Goal: Task Accomplishment & Management: Use online tool/utility

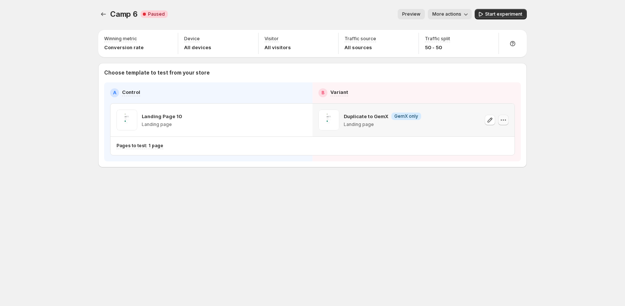
click at [506, 119] on icon "button" at bounding box center [503, 119] width 7 height 7
drag, startPoint x: 518, startPoint y: 197, endPoint x: 301, endPoint y: 139, distance: 224.5
click at [518, 197] on div "Camp 6. This page is ready Camp 6 Critical Complete Paused Preview More actions…" at bounding box center [312, 103] width 447 height 207
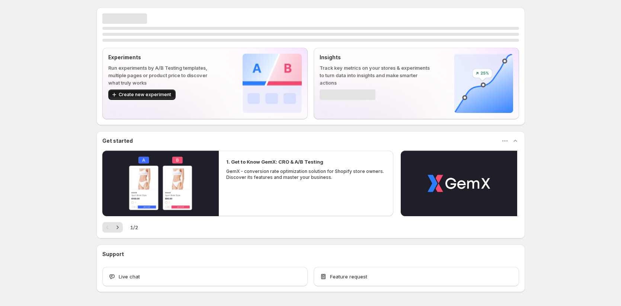
click at [156, 92] on span "Create new experiment" at bounding box center [145, 95] width 52 height 6
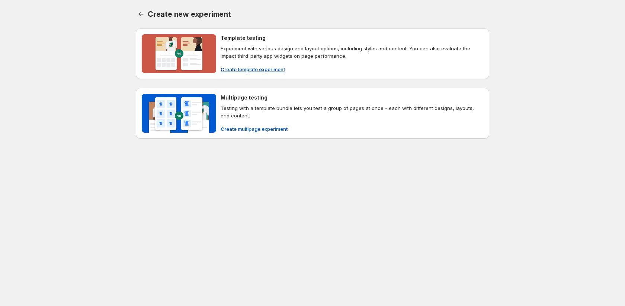
click at [272, 68] on span "Create template experiment" at bounding box center [253, 69] width 64 height 7
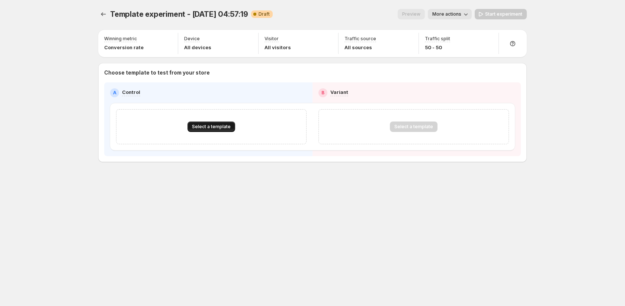
click at [218, 125] on span "Select a template" at bounding box center [211, 127] width 39 height 6
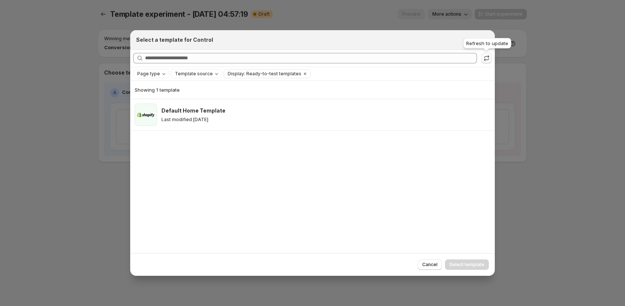
click at [486, 58] on icon ":rk:" at bounding box center [486, 57] width 7 height 7
click at [302, 72] on icon "Clear" at bounding box center [305, 74] width 6 height 6
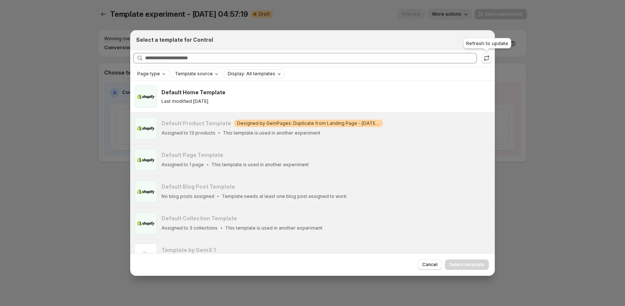
click at [489, 57] on icon ":rk:" at bounding box center [486, 57] width 7 height 7
click at [486, 41] on icon "Close" at bounding box center [485, 39] width 7 height 7
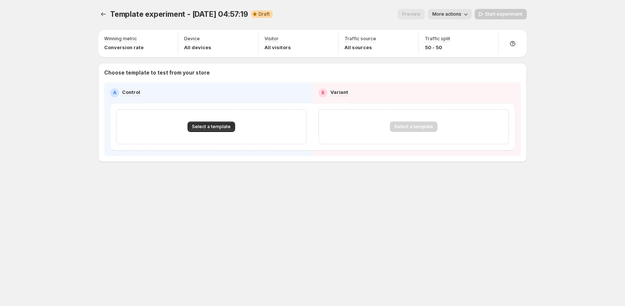
click at [98, 14] on div "Template experiment - Sep 16, 04:57:19. This page is ready Template experiment …" at bounding box center [312, 101] width 447 height 202
click at [100, 26] on div "Template experiment - Sep 16, 04:57:19. This page is ready Template experiment …" at bounding box center [312, 101] width 447 height 202
click at [98, 14] on button "Experiments" at bounding box center [103, 14] width 10 height 10
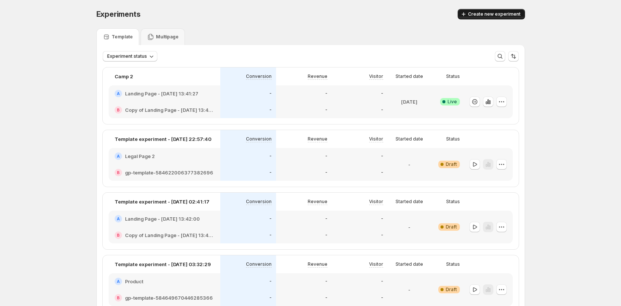
click at [489, 16] on span "Create new experiment" at bounding box center [494, 14] width 52 height 6
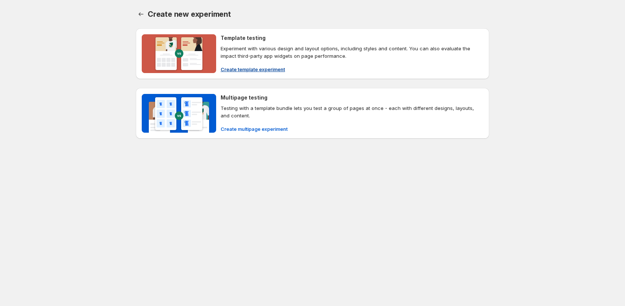
click at [243, 67] on span "Create template experiment" at bounding box center [253, 69] width 64 height 7
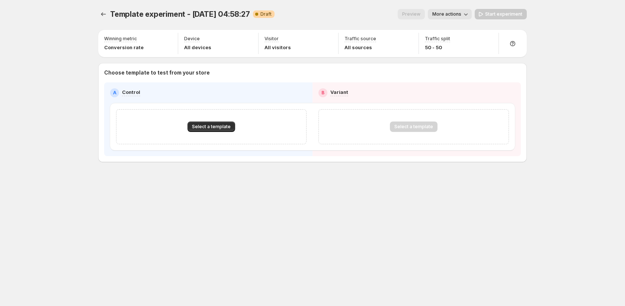
click at [462, 17] on button "More actions" at bounding box center [450, 14] width 44 height 10
click at [455, 43] on span "Rename" at bounding box center [454, 42] width 19 height 6
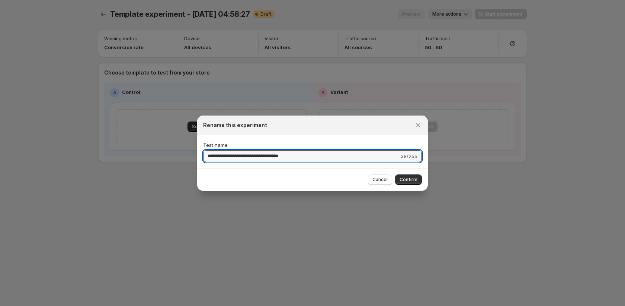
drag, startPoint x: 317, startPoint y: 155, endPoint x: 191, endPoint y: 146, distance: 126.8
click at [191, 305] on div "**********" at bounding box center [312, 306] width 625 height 0
type input "**********"
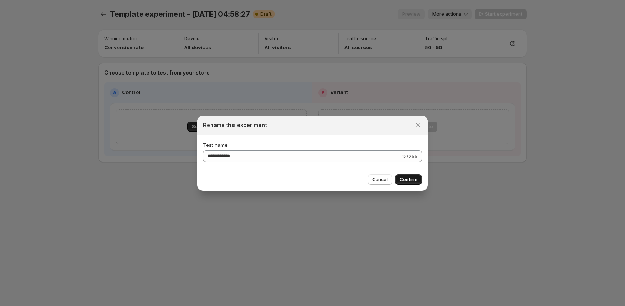
click at [407, 179] on span "Confirm" at bounding box center [409, 179] width 18 height 6
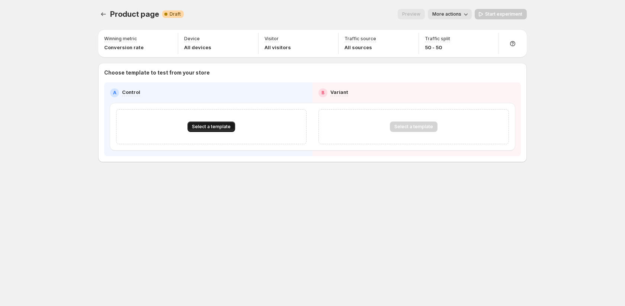
click at [232, 129] on button "Select a template" at bounding box center [212, 126] width 48 height 10
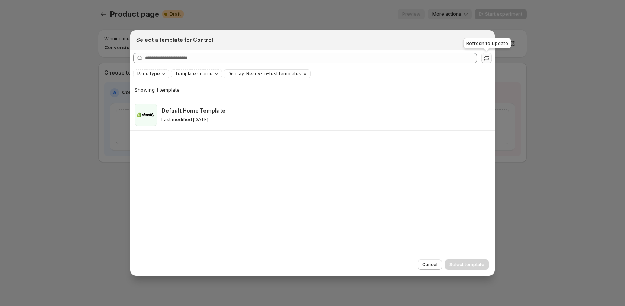
click at [489, 59] on icon ":raa:" at bounding box center [486, 57] width 7 height 7
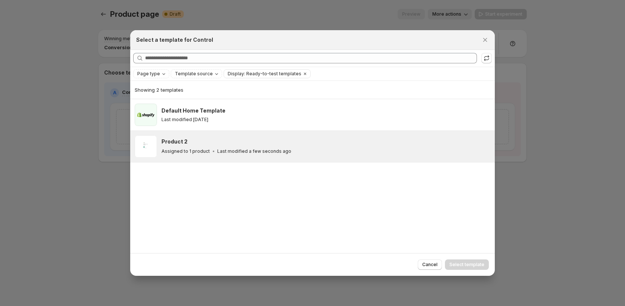
click at [237, 157] on div "Product 2 Assigned to 1 product Last modified a few seconds ago" at bounding box center [326, 146] width 329 height 22
click at [472, 267] on span "Select template" at bounding box center [467, 264] width 35 height 6
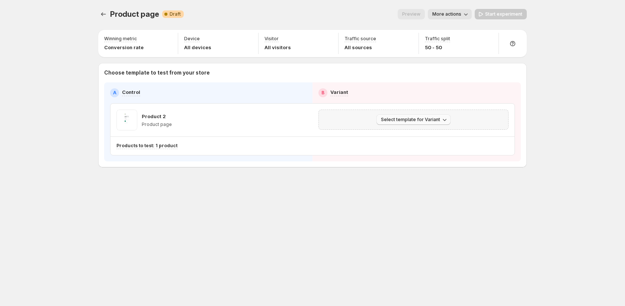
click at [442, 115] on button "Select template for Variant" at bounding box center [414, 119] width 74 height 10
click at [423, 149] on span "Create Variant based on Control" at bounding box center [415, 148] width 76 height 6
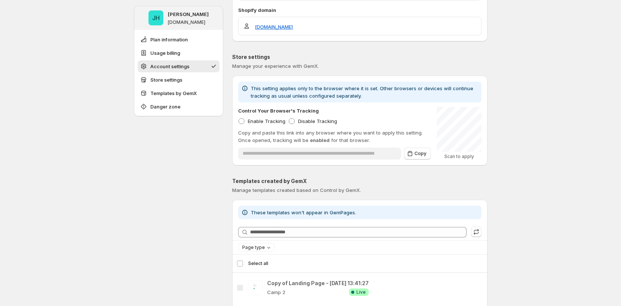
scroll to position [635, 0]
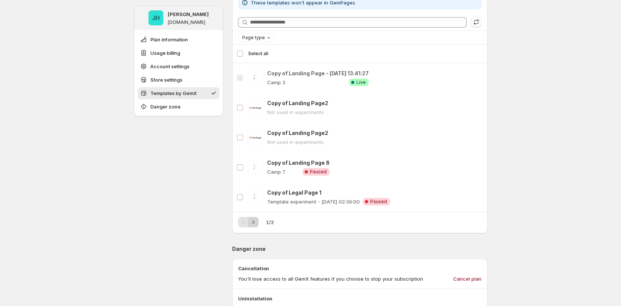
click at [256, 225] on icon "Next" at bounding box center [253, 221] width 7 height 7
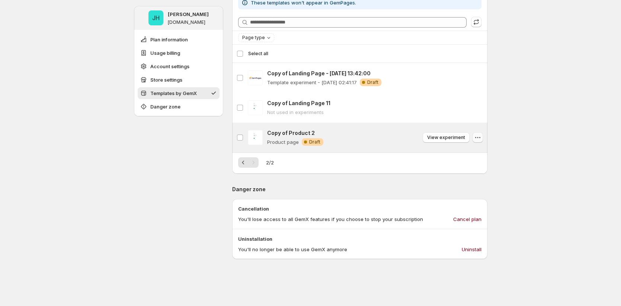
click at [481, 137] on icon "button" at bounding box center [477, 137] width 7 height 7
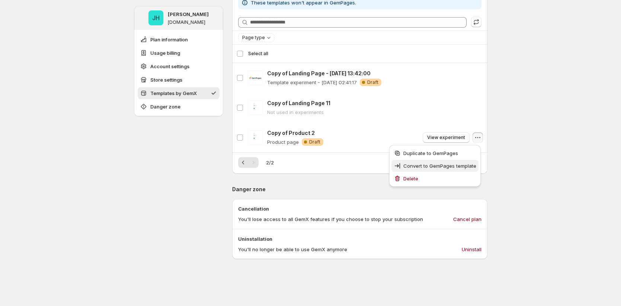
click at [466, 168] on span "Convert to GemPages template" at bounding box center [439, 166] width 73 height 6
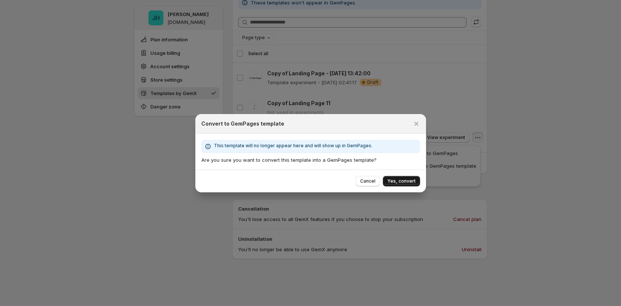
click at [419, 181] on button "Yes, convert" at bounding box center [401, 181] width 37 height 10
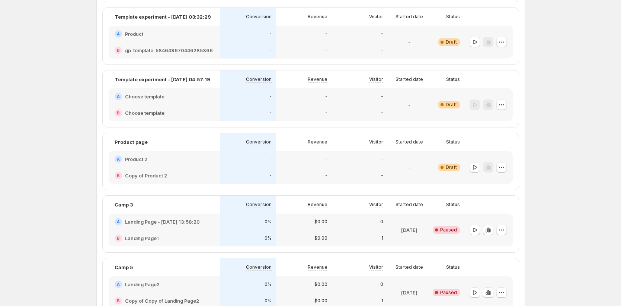
scroll to position [258, 0]
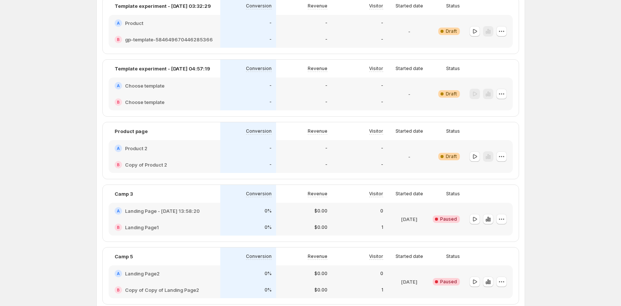
click at [211, 152] on div "A Product 2" at bounding box center [165, 148] width 112 height 16
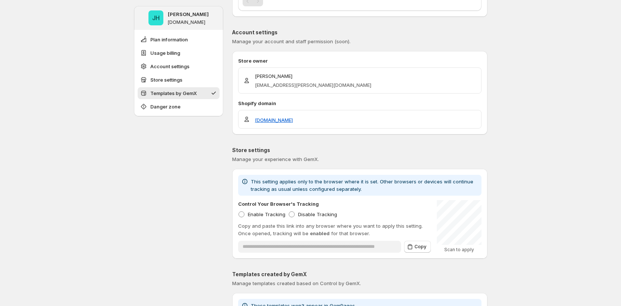
scroll to position [584, 0]
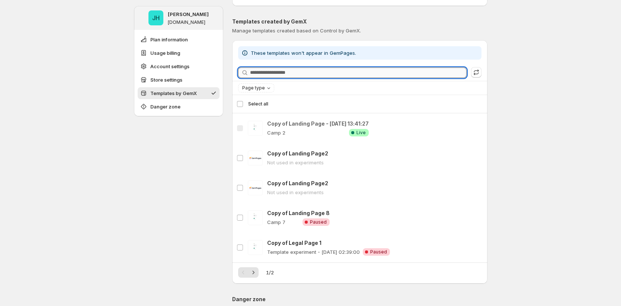
click at [304, 70] on input "Searching templates" at bounding box center [358, 72] width 217 height 10
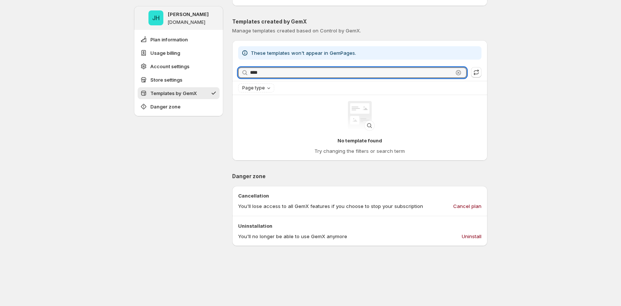
type input "****"
click at [269, 90] on icon "Page type" at bounding box center [269, 88] width 6 height 6
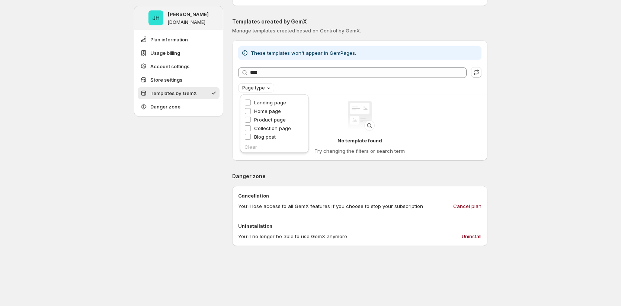
click at [261, 91] on div "Page type" at bounding box center [257, 87] width 31 height 7
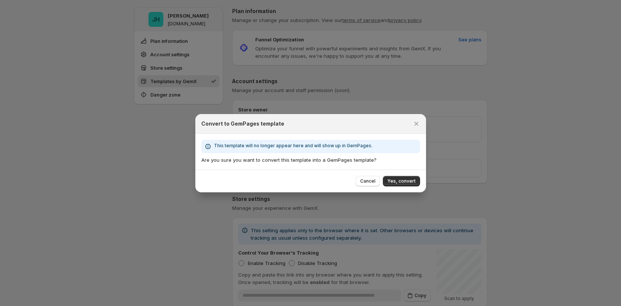
scroll to position [256, 0]
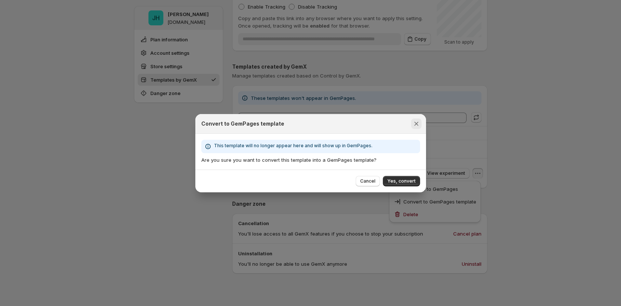
click at [418, 126] on icon "Close" at bounding box center [416, 123] width 7 height 7
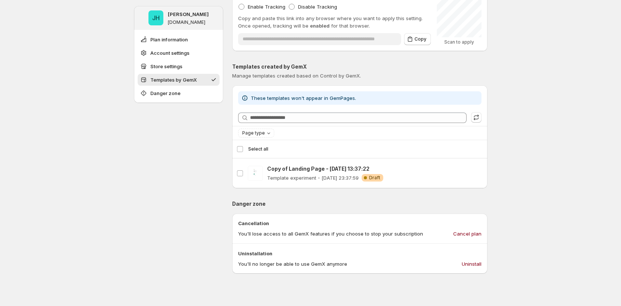
click at [41, 160] on div "JH [PERSON_NAME] [DOMAIN_NAME] Plan information Account settings Store settings…" at bounding box center [310, 125] width 621 height 762
click at [79, 185] on div "JH [PERSON_NAME] [DOMAIN_NAME] Plan information Account settings Store settings…" at bounding box center [310, 125] width 621 height 762
